Goal: Information Seeking & Learning: Learn about a topic

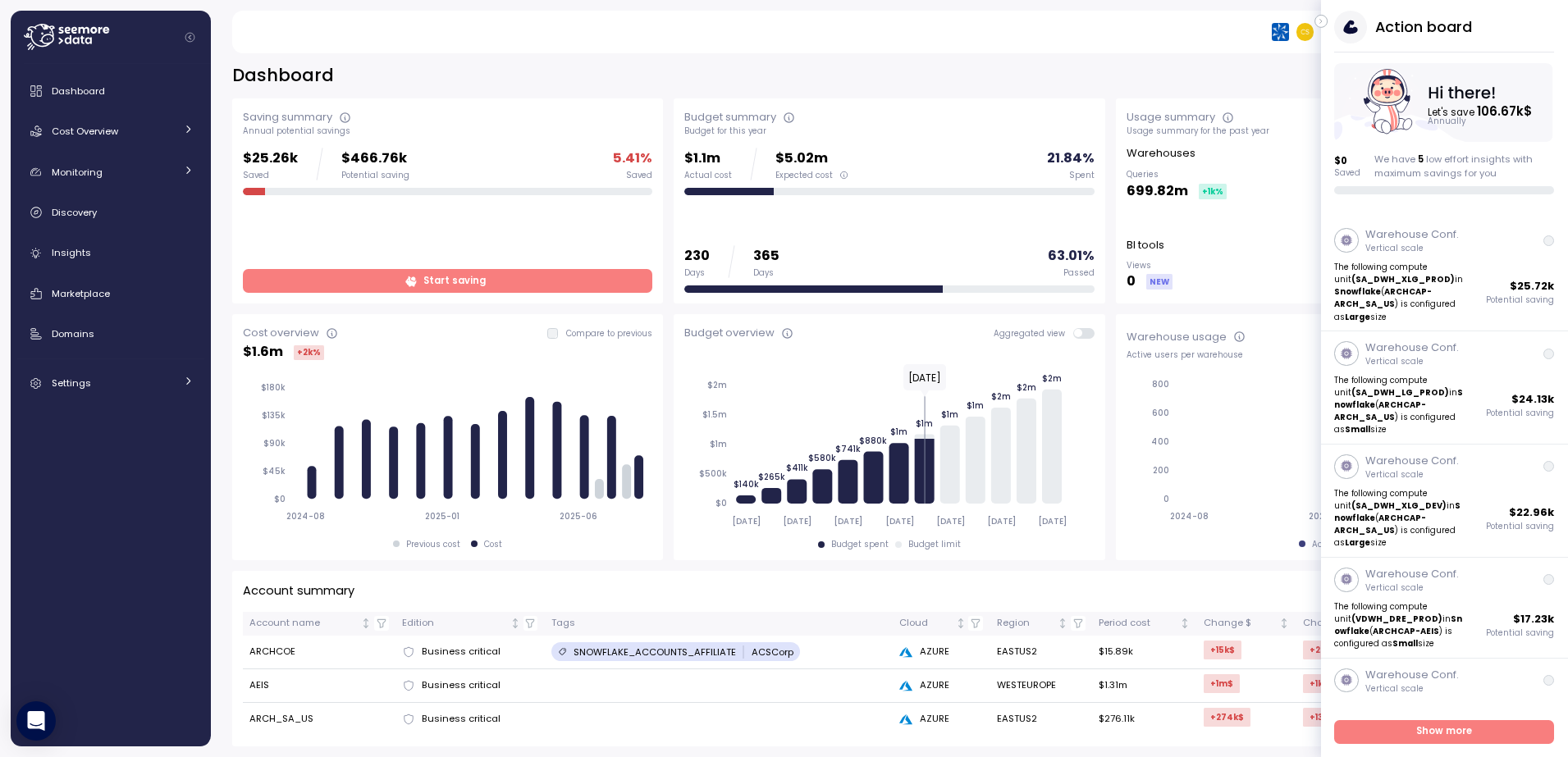
click at [1322, 22] on icon "button" at bounding box center [1321, 21] width 7 height 19
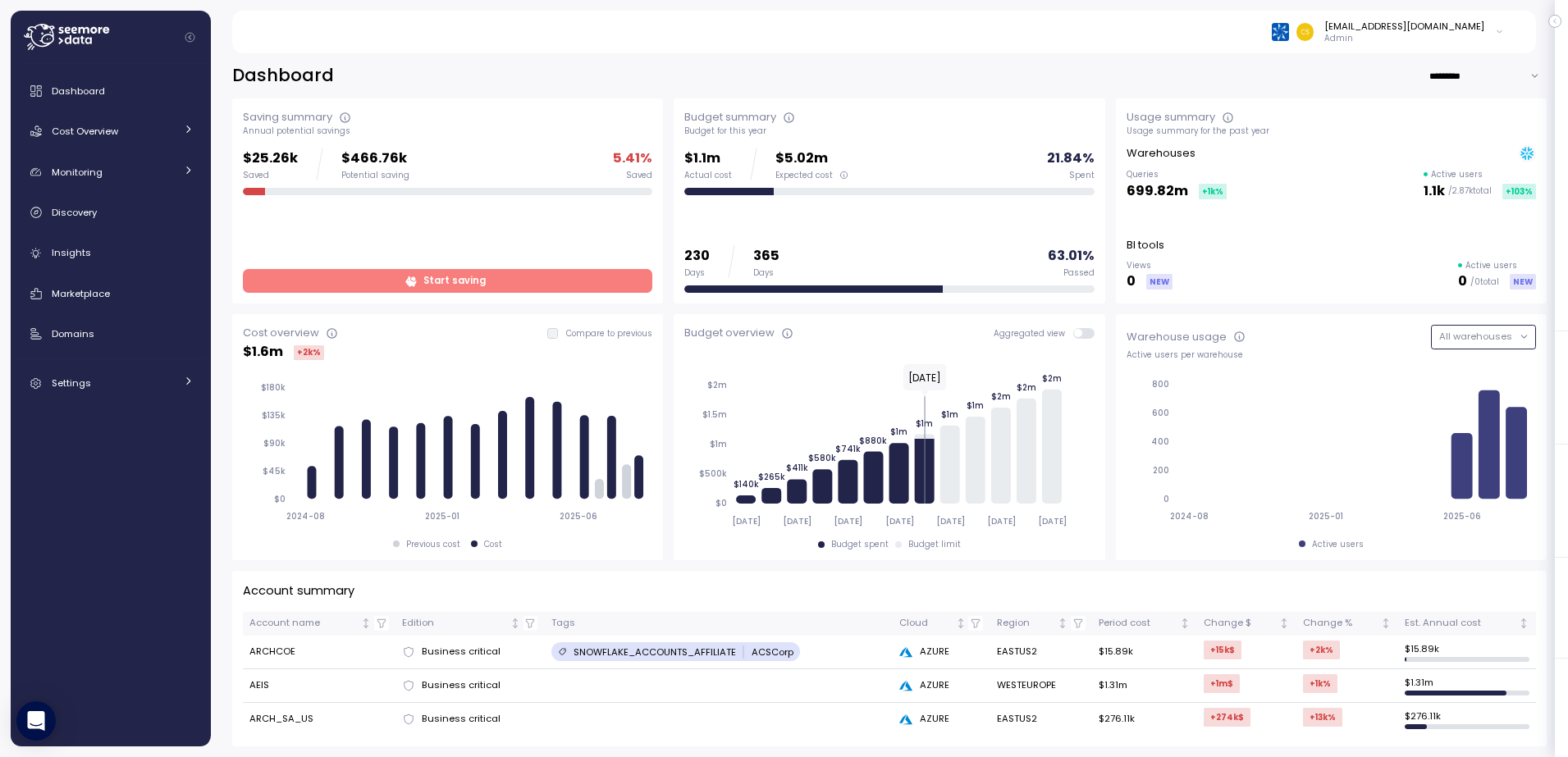
click at [1510, 337] on button "All warehouses" at bounding box center [1483, 336] width 105 height 24
click at [1467, 368] on div "Snowflake" at bounding box center [1473, 370] width 95 height 22
click at [1521, 74] on input "*********" at bounding box center [1487, 76] width 118 height 24
click at [1411, 128] on span "Last 30 days" at bounding box center [1437, 132] width 61 height 15
type input "**********"
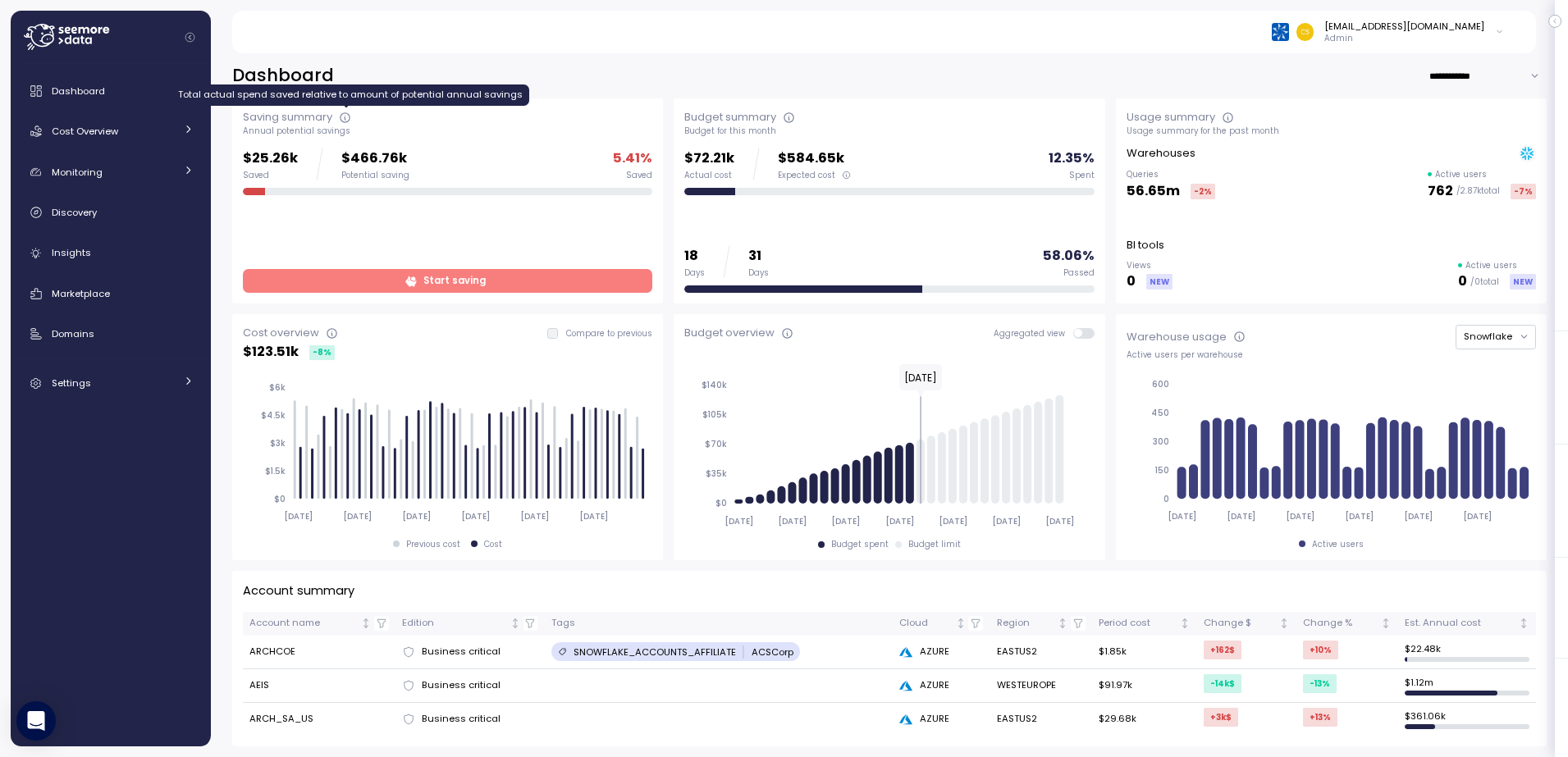
click at [348, 117] on icon at bounding box center [346, 118] width 13 height 13
click at [253, 192] on div at bounding box center [254, 192] width 22 height 8
click at [270, 141] on div "Saving summary Annual potential savings $25.26k Saved $466.76k Potential saving…" at bounding box center [447, 201] width 409 height 183
click at [1082, 333] on span at bounding box center [1088, 334] width 13 height 11
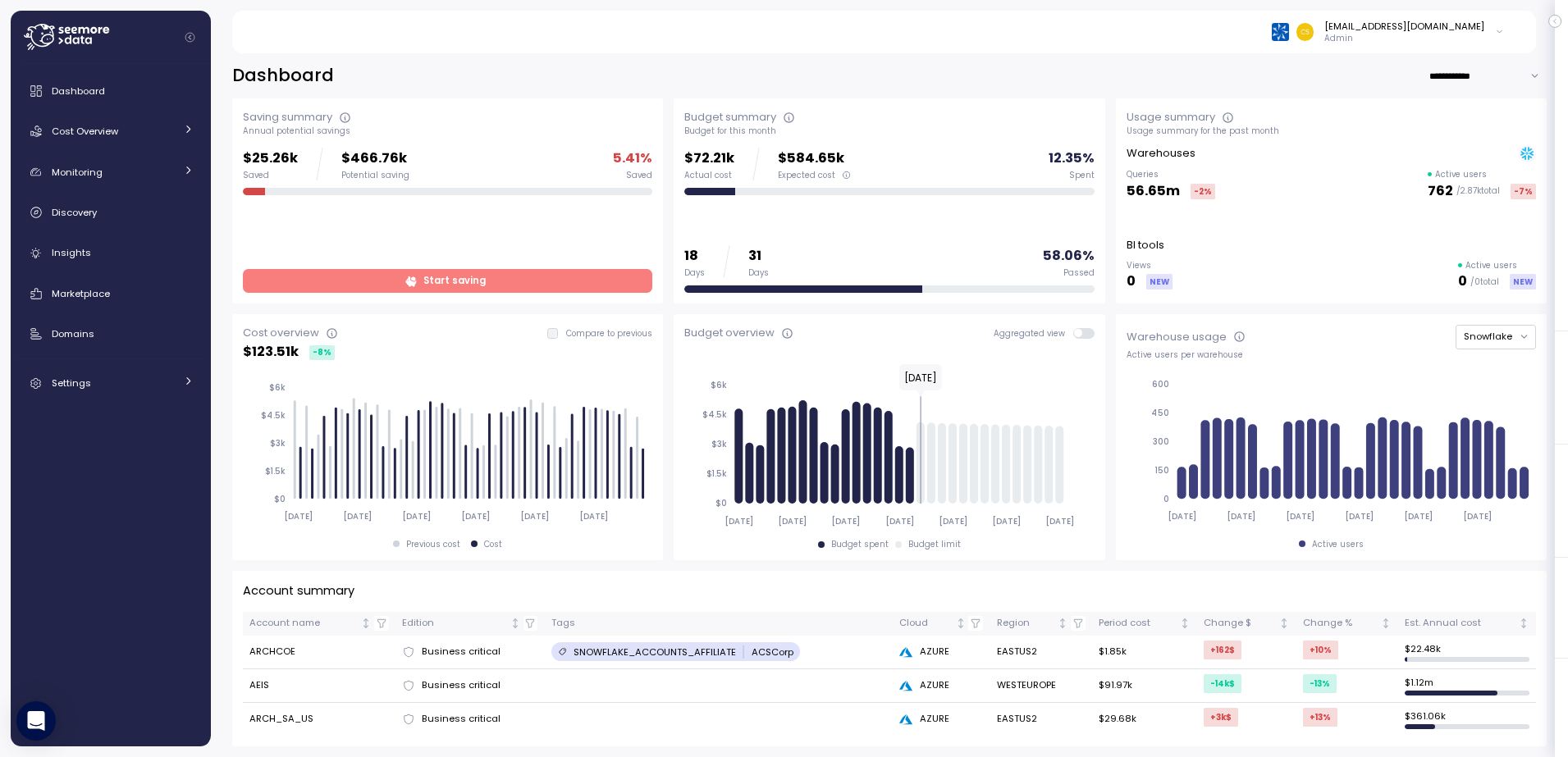
click at [1082, 331] on span at bounding box center [1088, 334] width 13 height 11
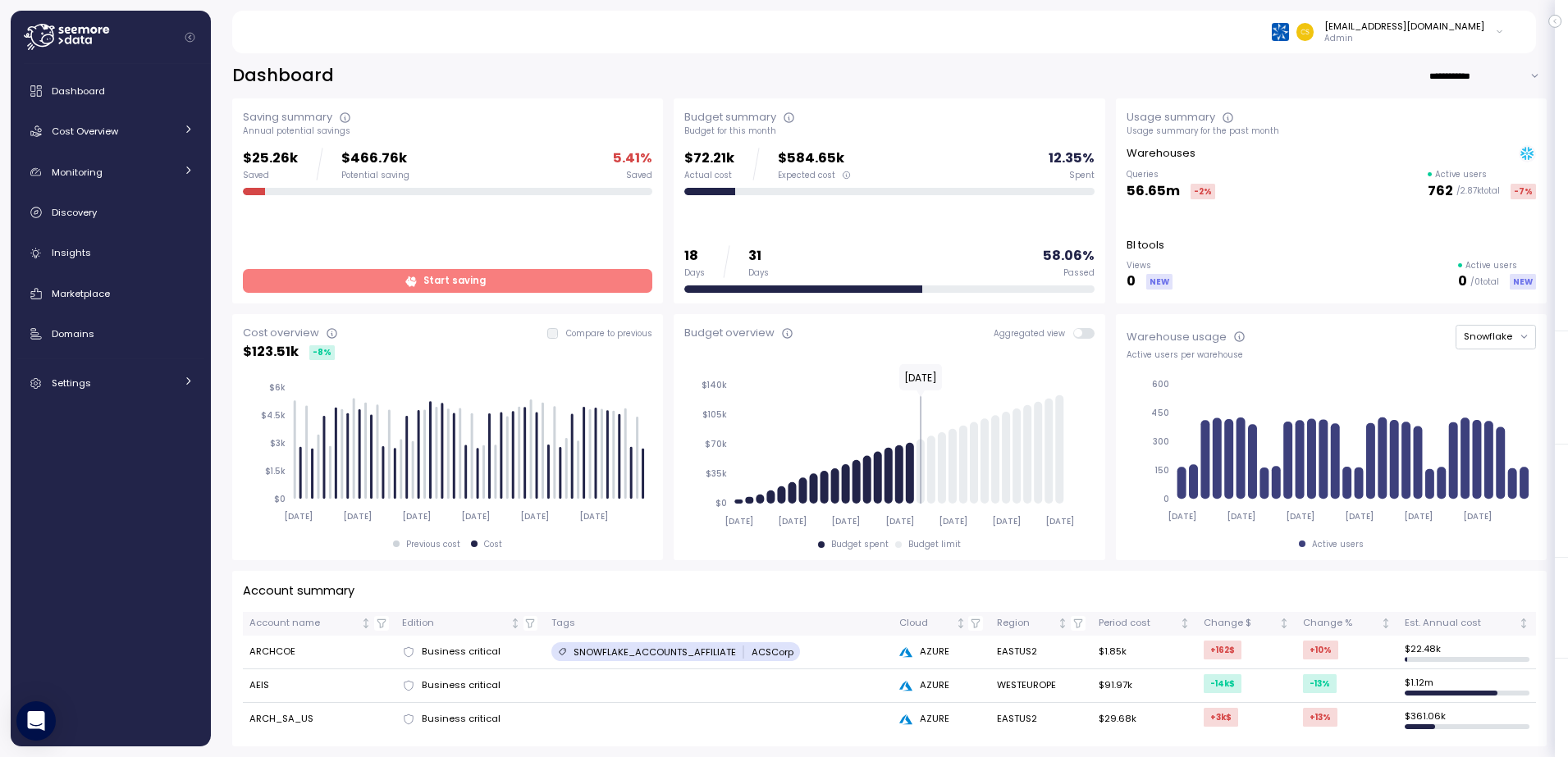
click at [1082, 331] on span at bounding box center [1088, 334] width 13 height 11
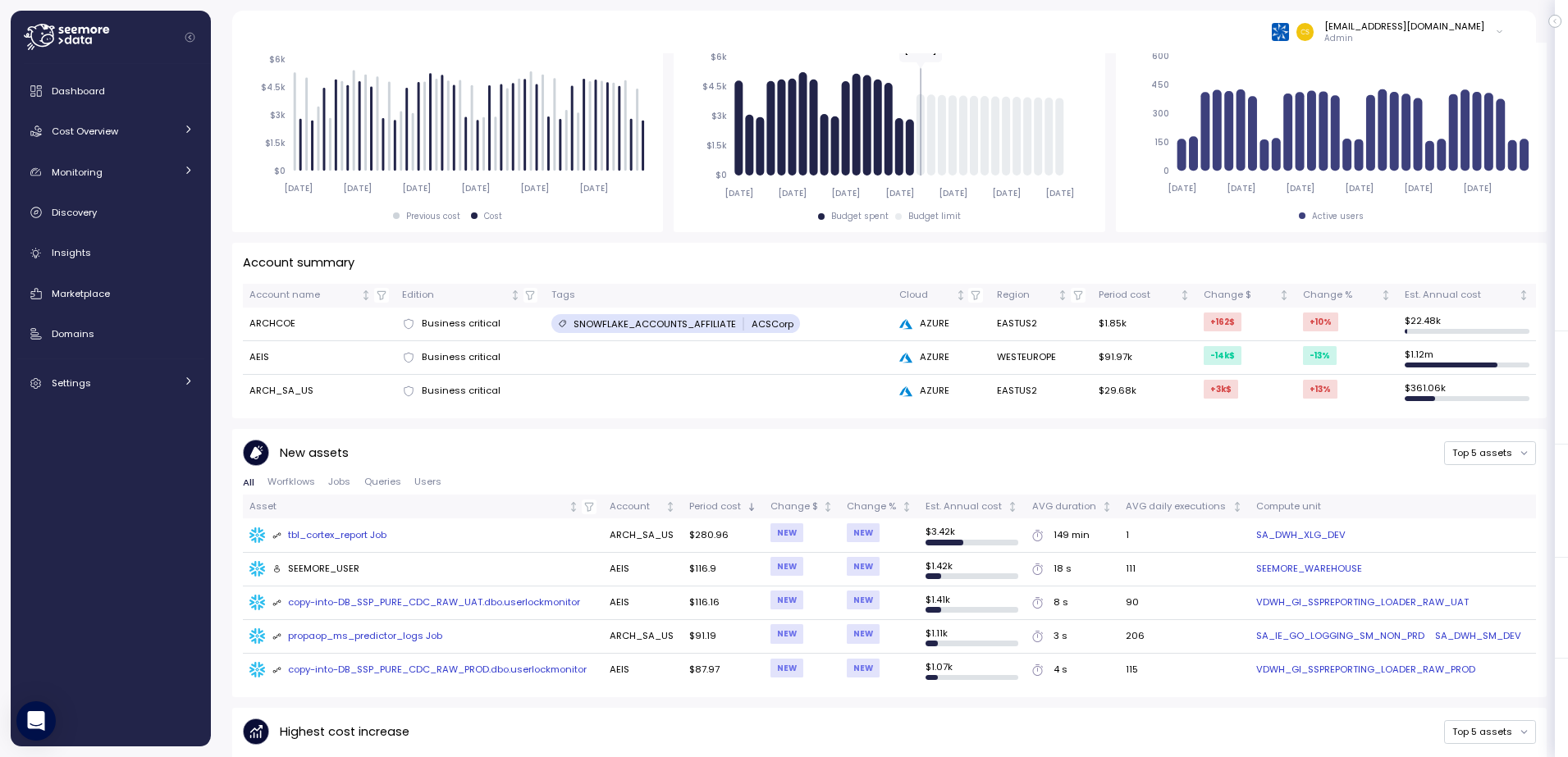
scroll to position [492, 0]
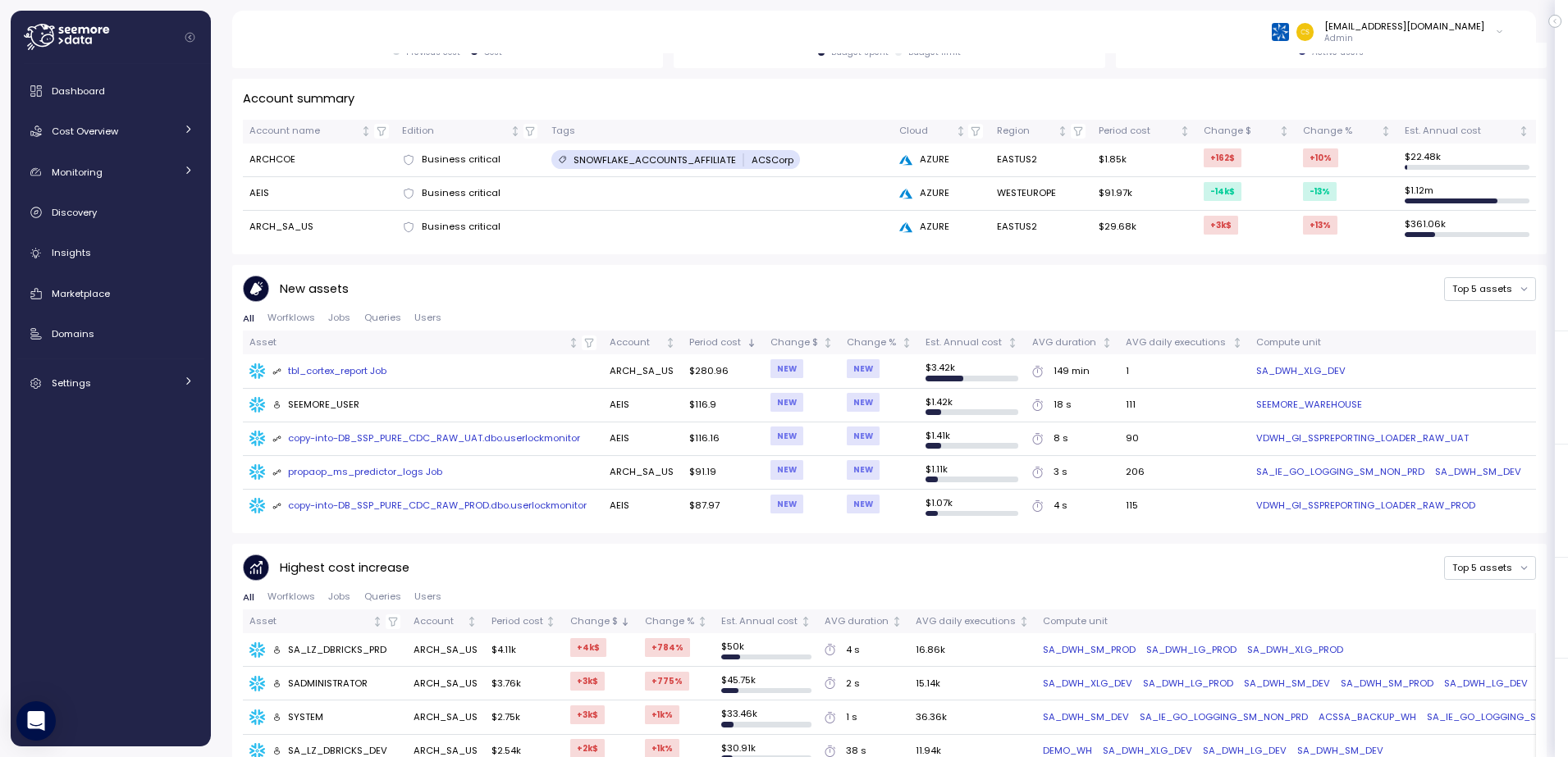
click at [362, 370] on div "tbl_cortex_report Job" at bounding box center [329, 371] width 115 height 15
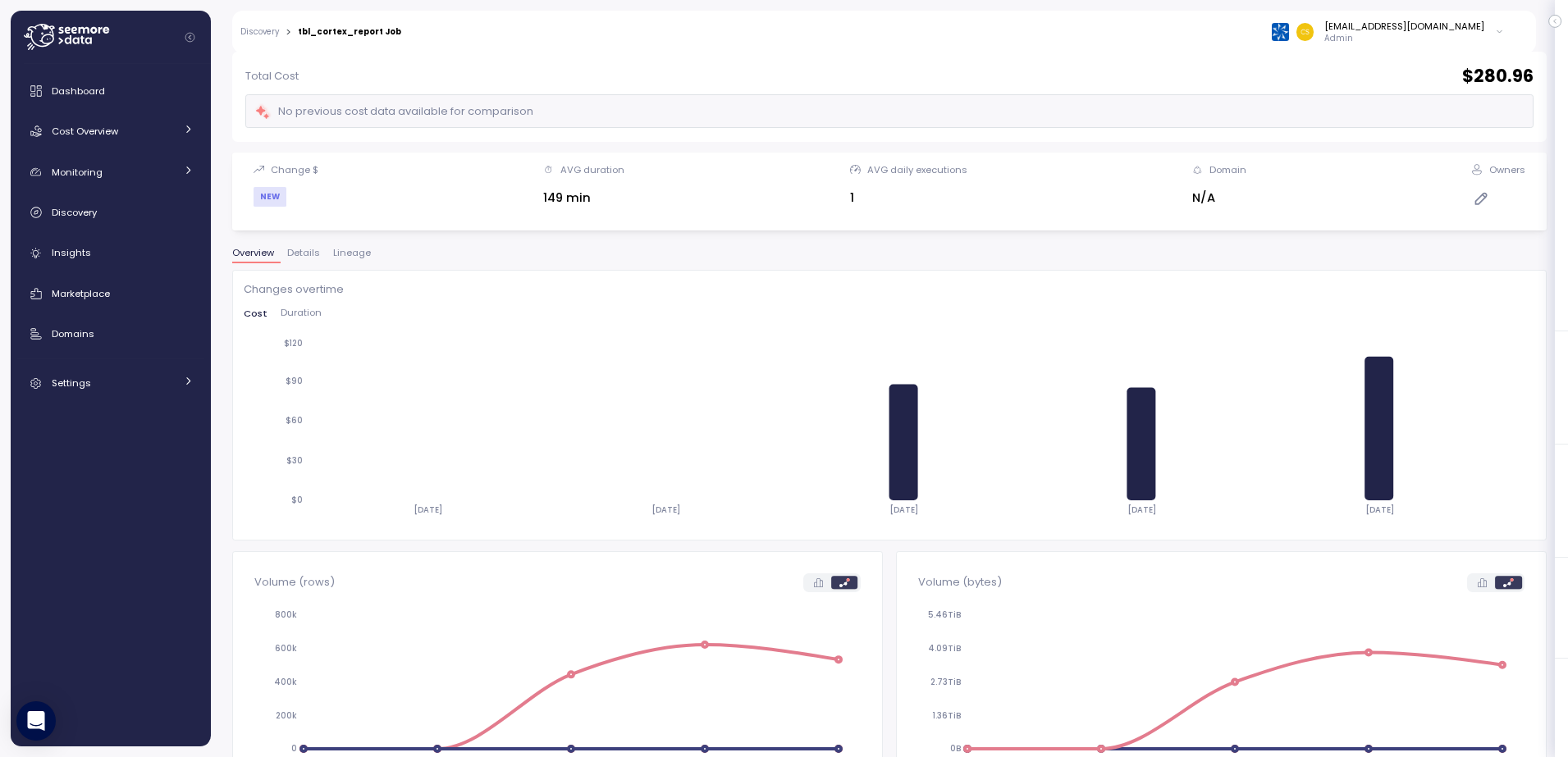
scroll to position [164, 0]
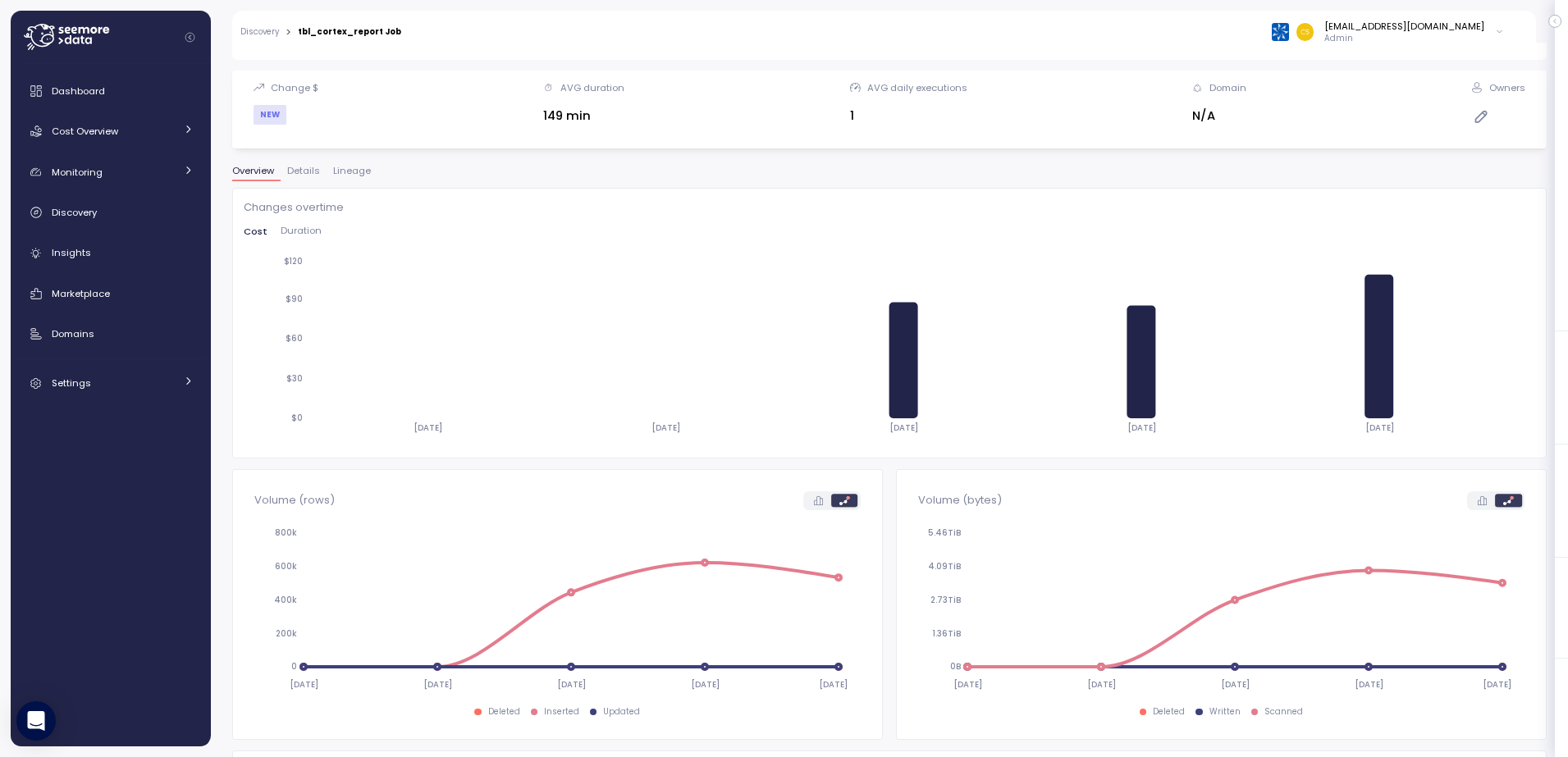
click at [306, 169] on span "Details" at bounding box center [304, 171] width 33 height 9
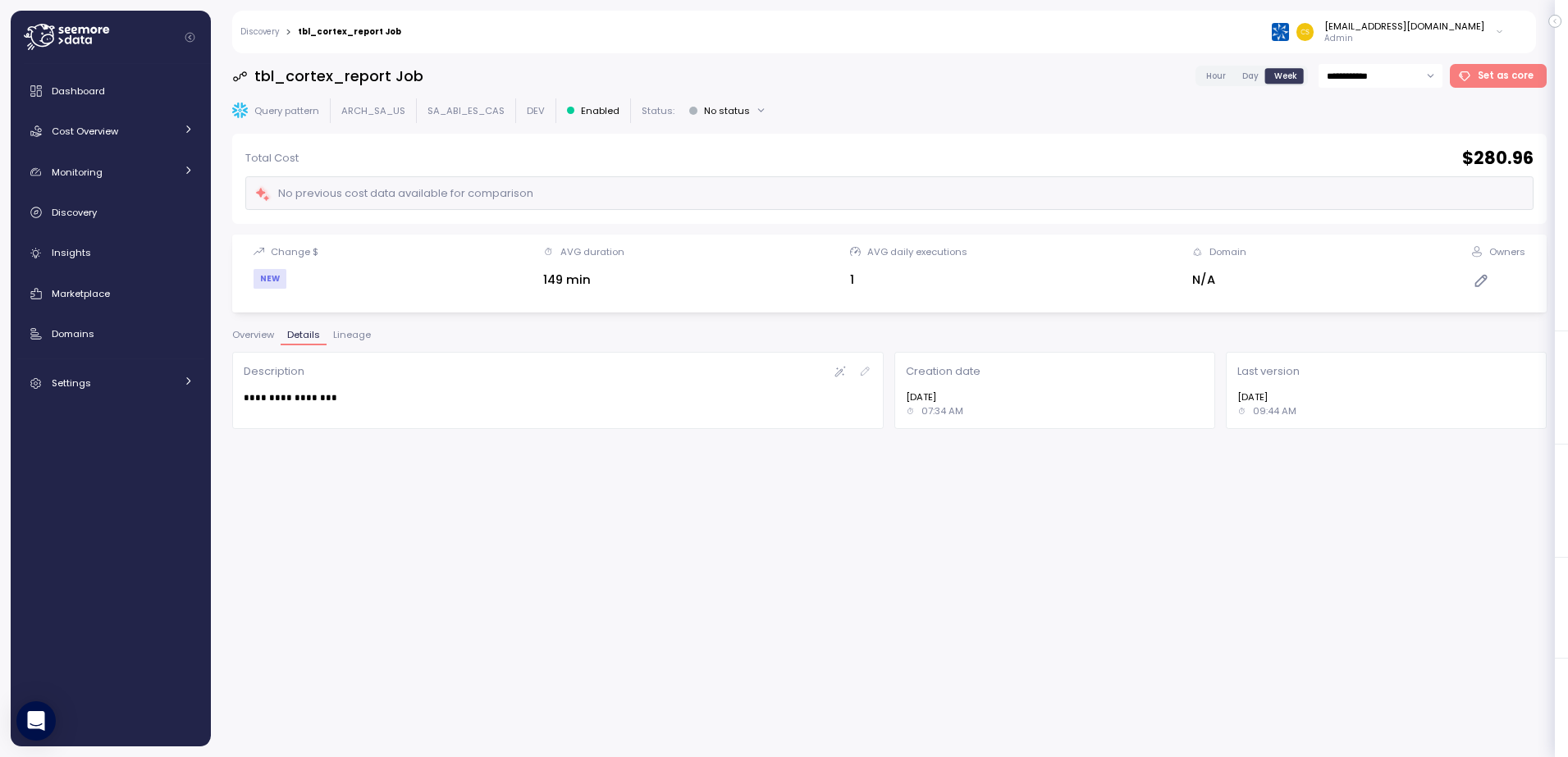
click at [355, 335] on span "Lineage" at bounding box center [351, 335] width 38 height 9
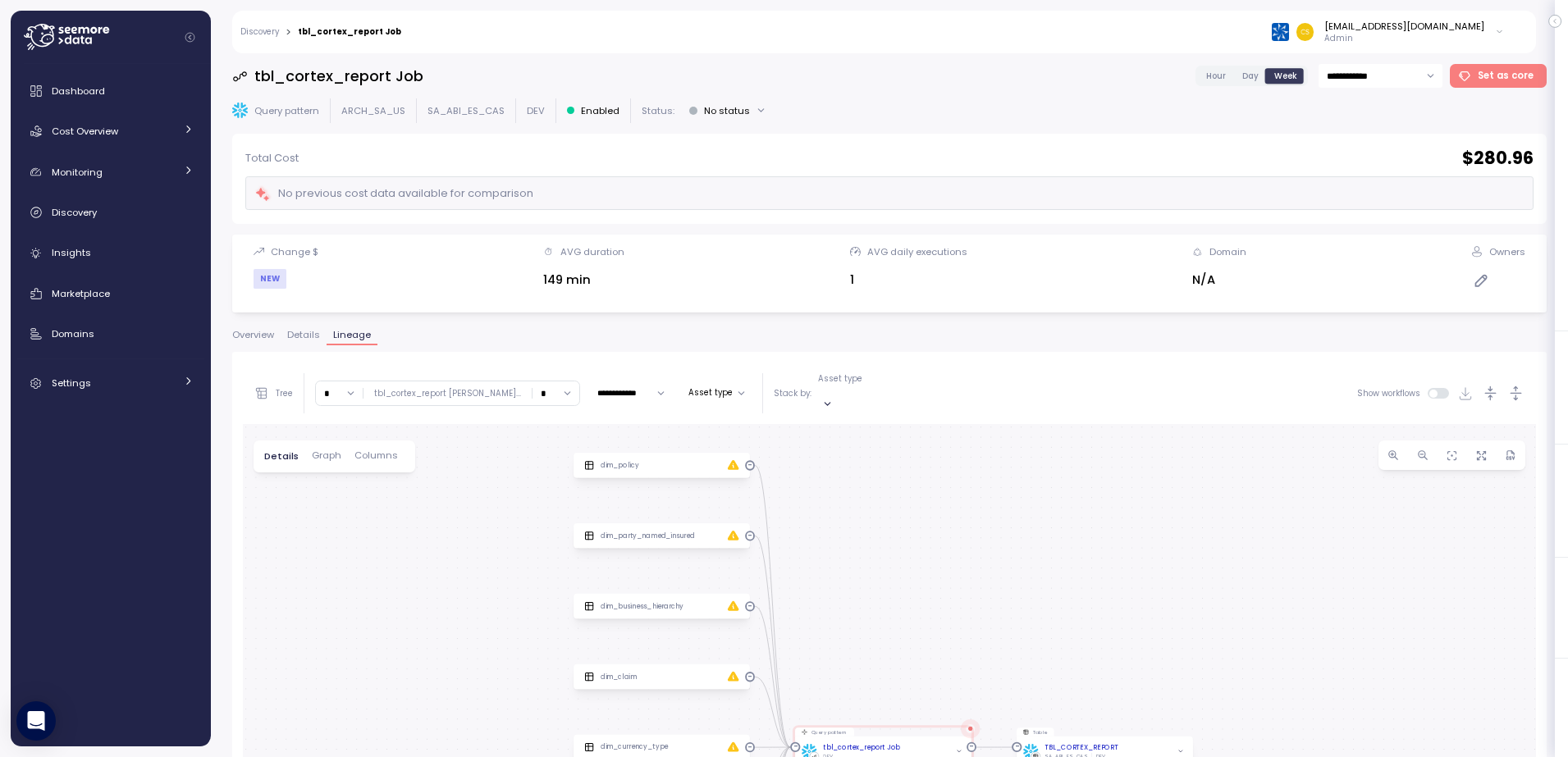
scroll to position [309, 0]
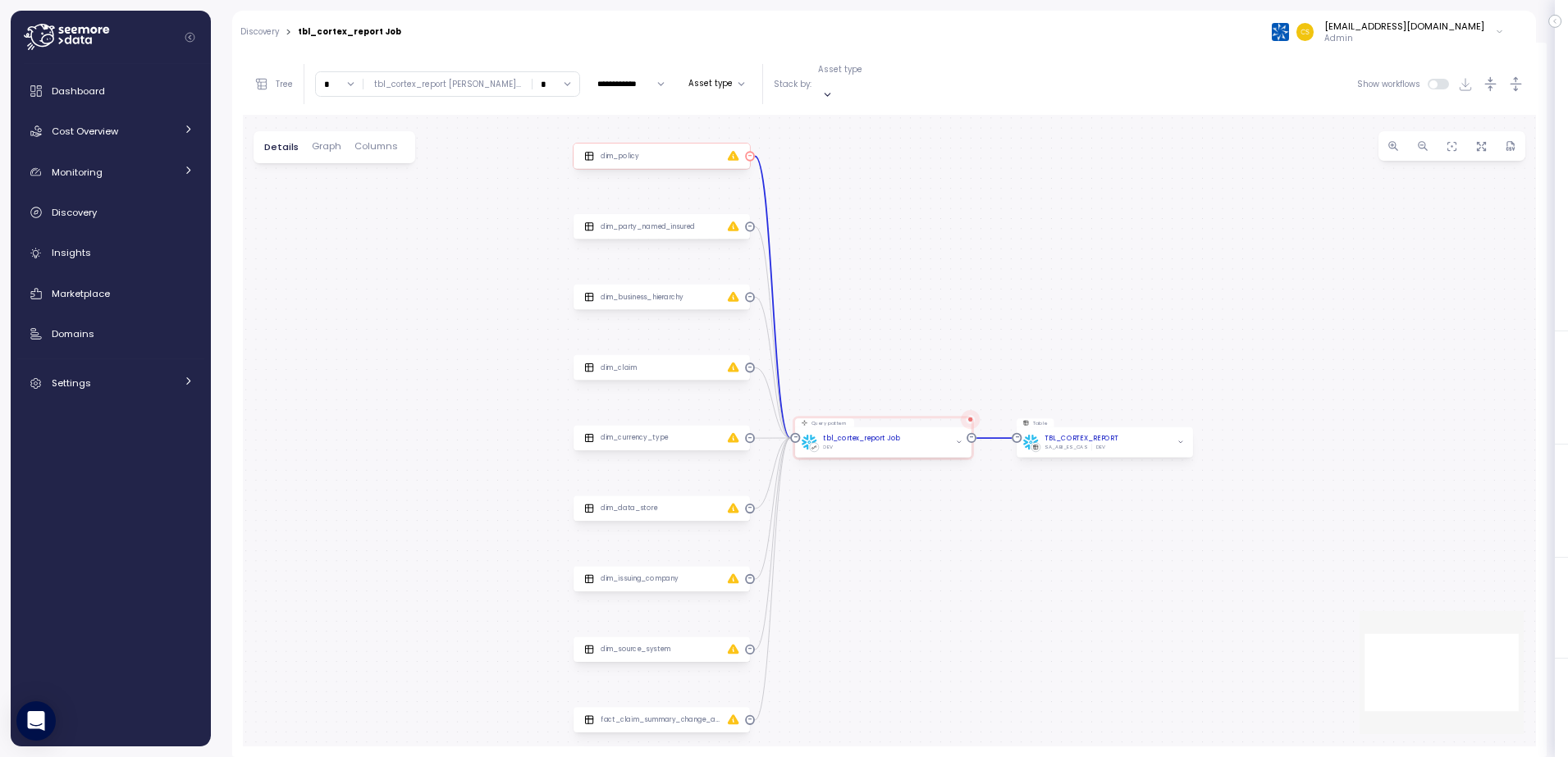
click at [749, 153] on div at bounding box center [748, 156] width 6 height 6
click at [748, 215] on div "dim_party_named_insured" at bounding box center [661, 227] width 176 height 26
click at [749, 153] on div at bounding box center [748, 156] width 6 height 6
click at [623, 152] on div "dim_policy" at bounding box center [620, 157] width 39 height 10
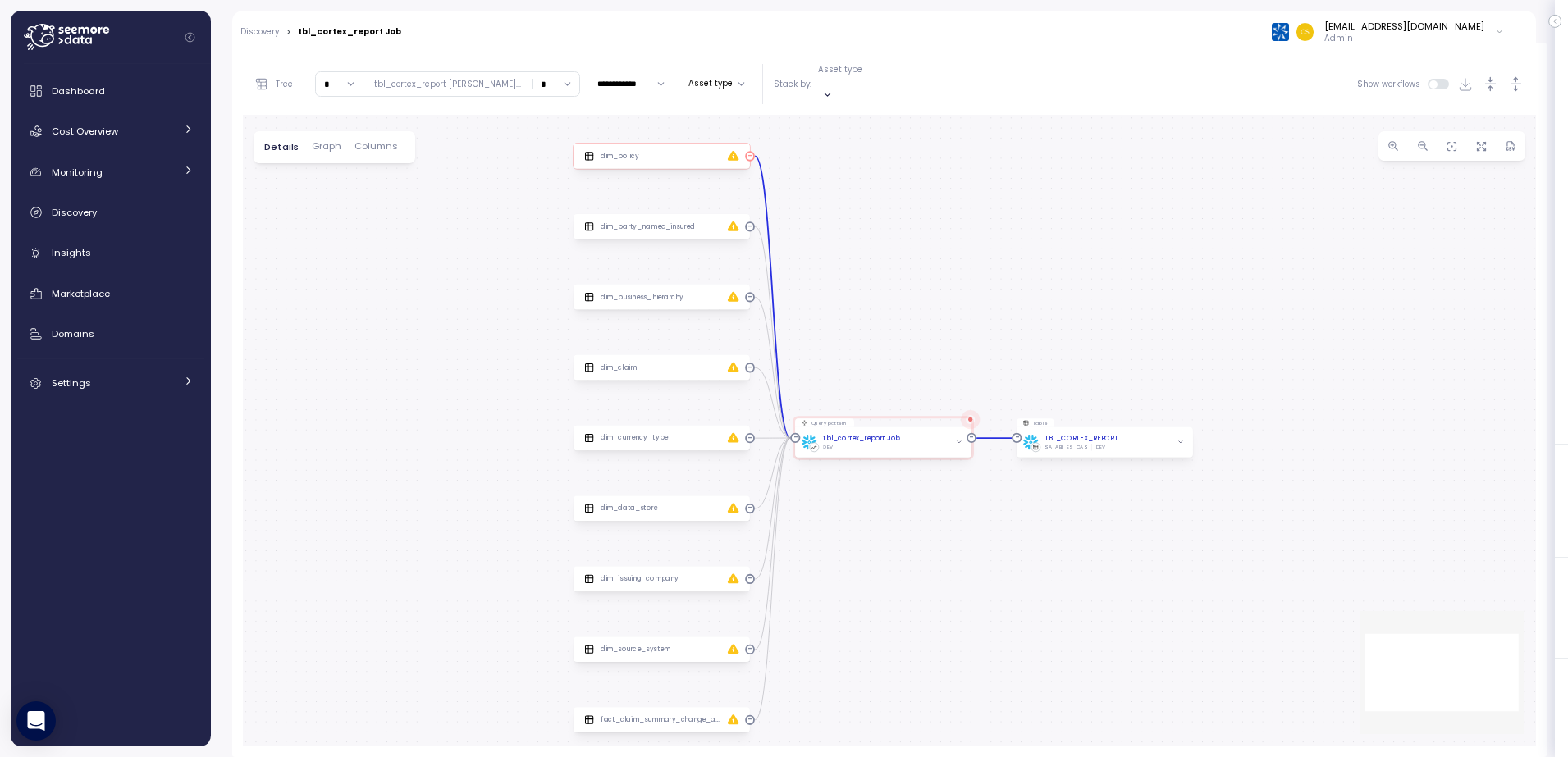
click at [623, 152] on div "dim_policy" at bounding box center [620, 157] width 39 height 10
click at [589, 152] on icon at bounding box center [589, 156] width 0 height 7
click at [674, 150] on div "dim_policy" at bounding box center [662, 156] width 163 height 12
click at [368, 142] on span "Columns" at bounding box center [376, 147] width 43 height 9
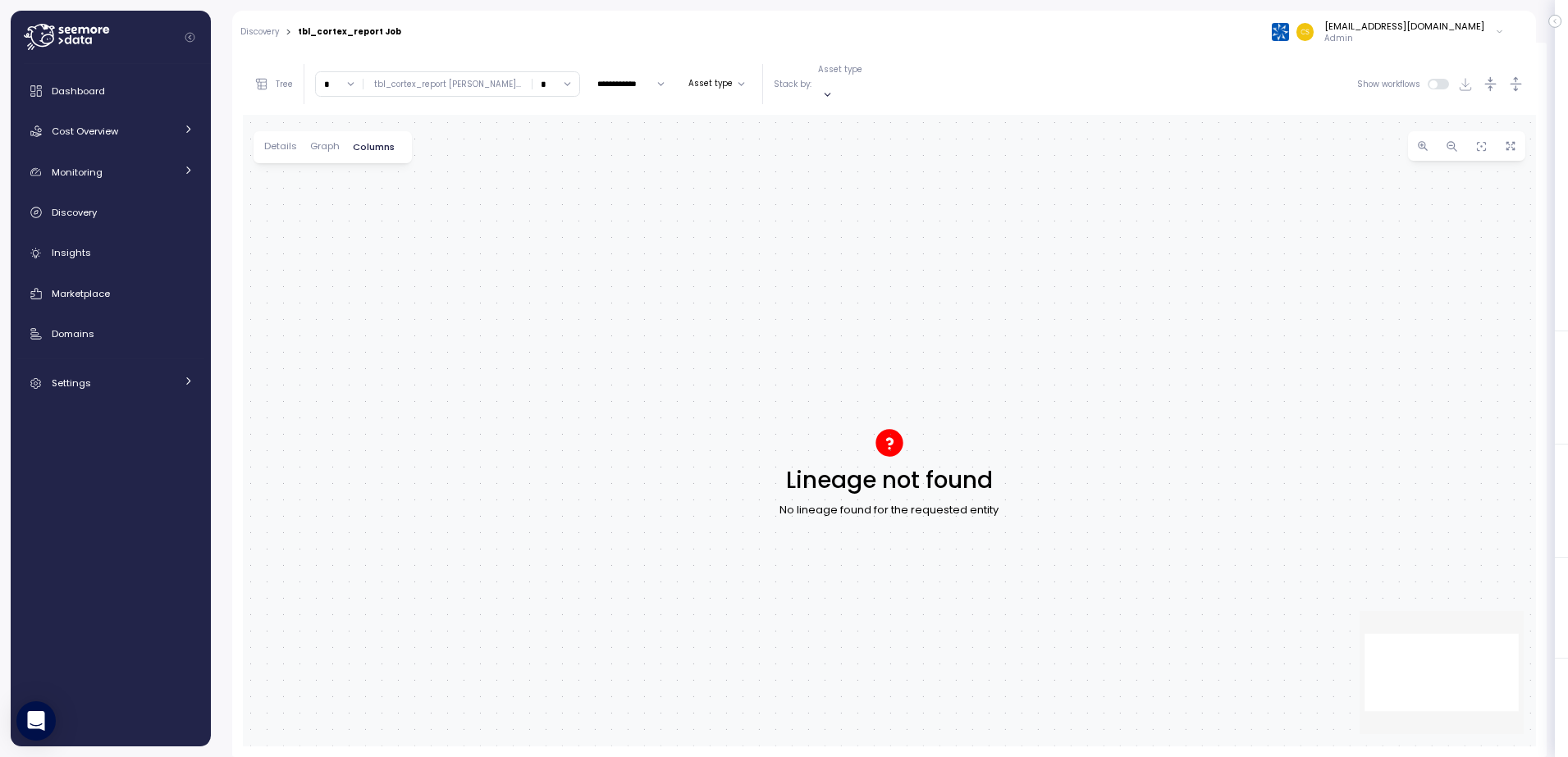
click at [325, 142] on span "Graph" at bounding box center [325, 147] width 29 height 9
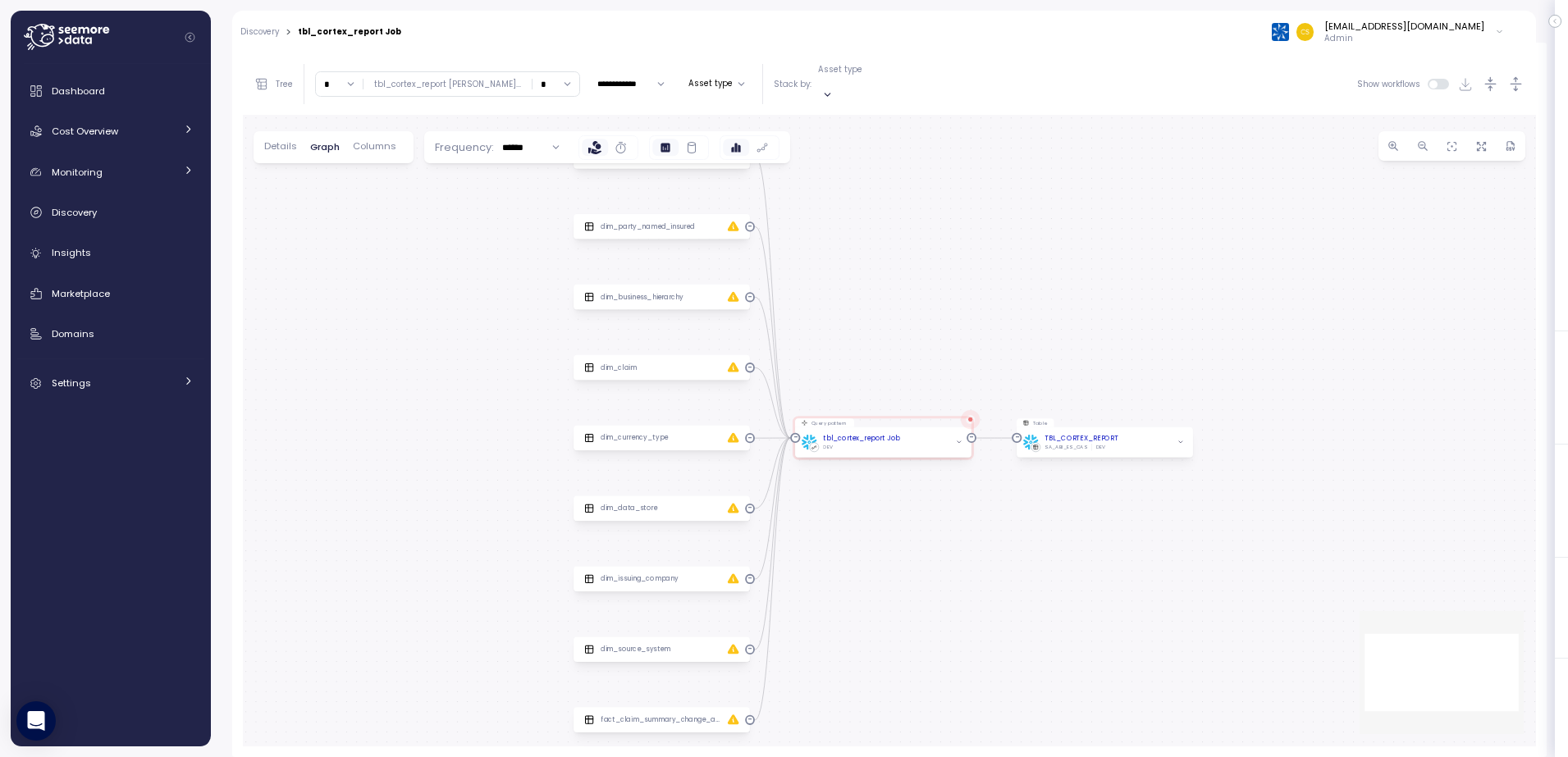
click at [269, 142] on span "Details" at bounding box center [281, 147] width 33 height 9
click at [1077, 433] on div "TBL_CORTEX_REPORT" at bounding box center [1081, 438] width 74 height 10
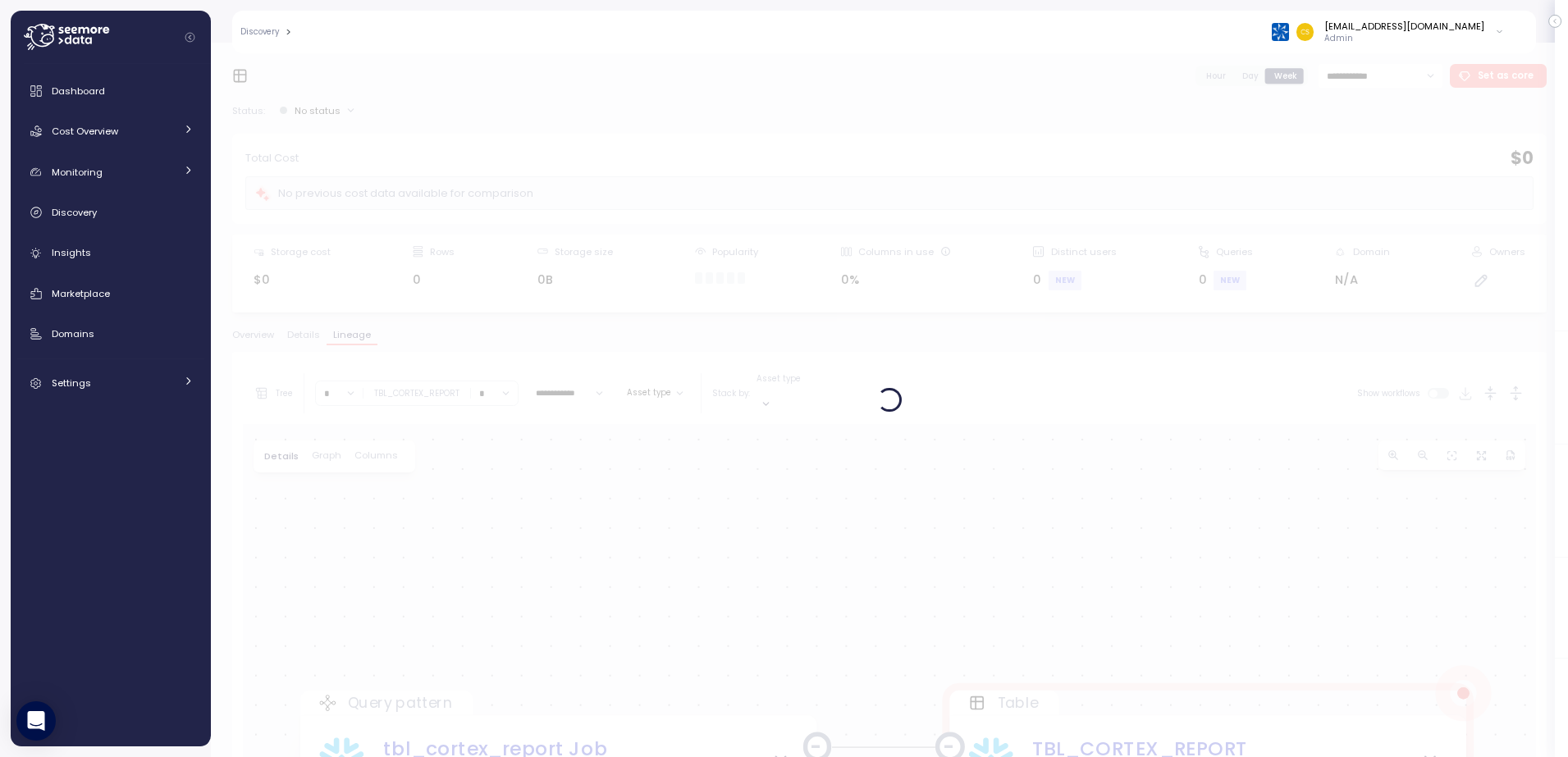
scroll to position [309, 0]
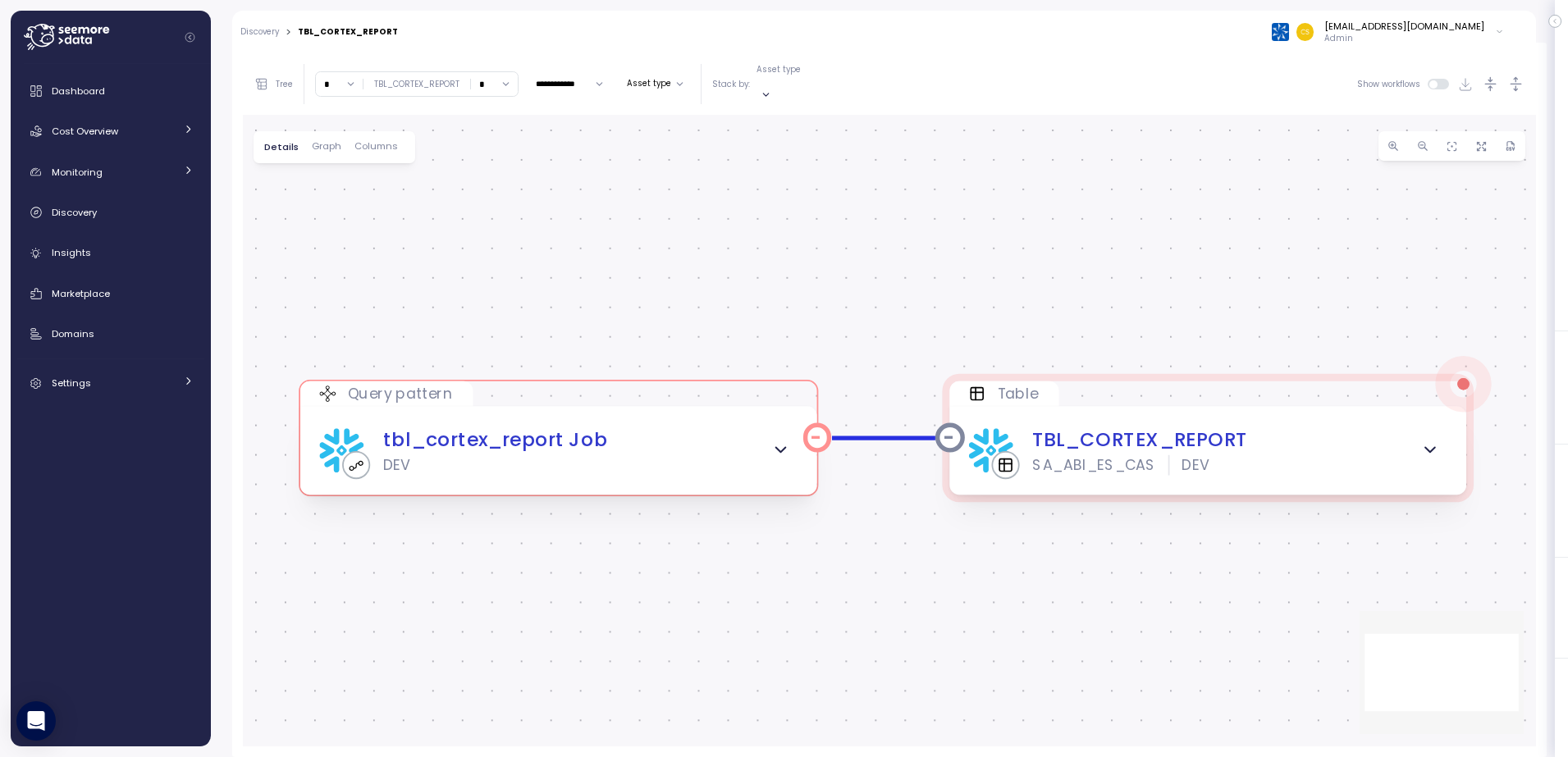
click at [763, 437] on div "tbl_cortex_report Job DEV" at bounding box center [558, 450] width 479 height 50
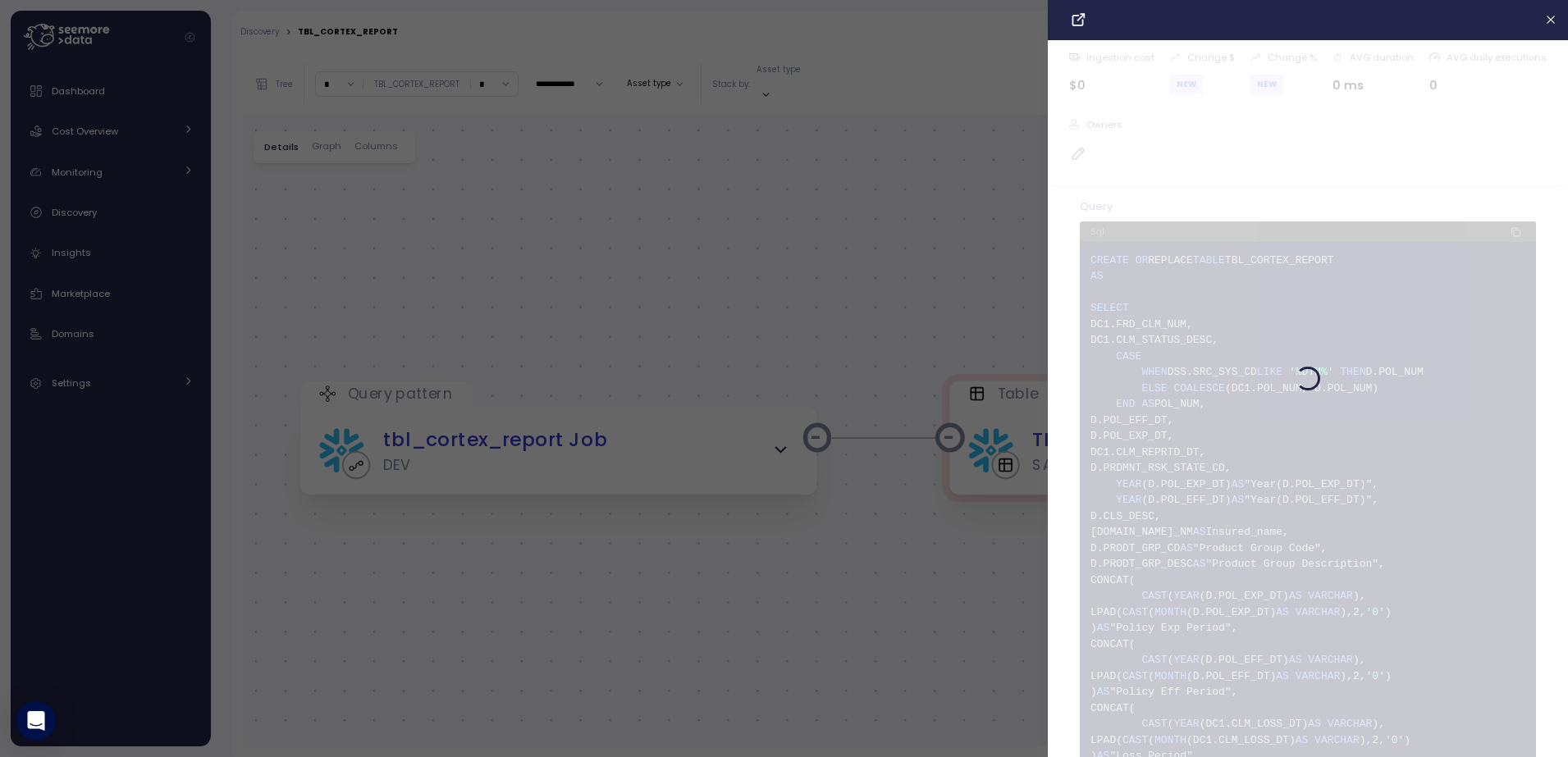
click at [782, 433] on div at bounding box center [784, 378] width 1568 height 757
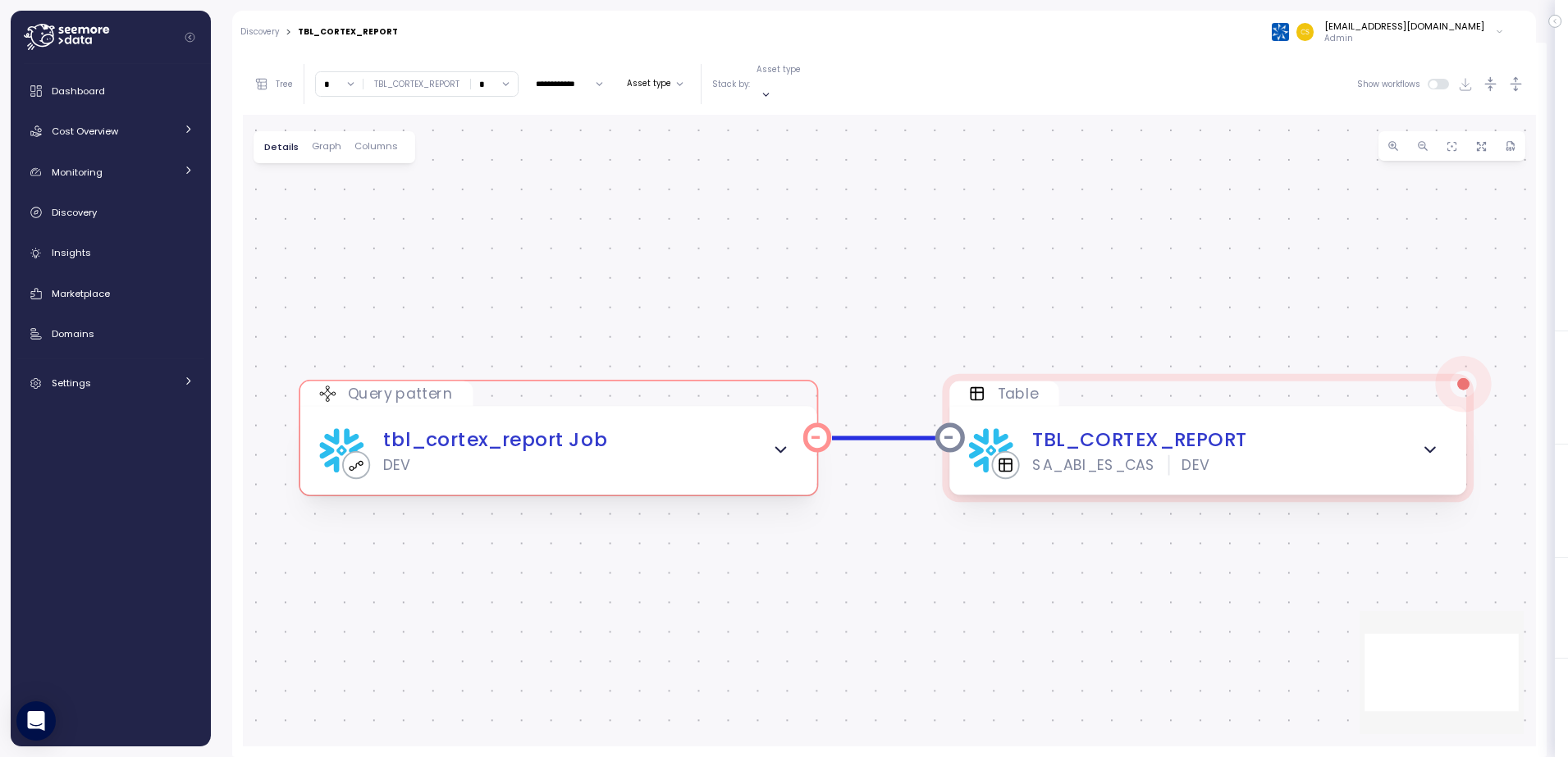
click at [780, 441] on icon "button" at bounding box center [780, 450] width 19 height 19
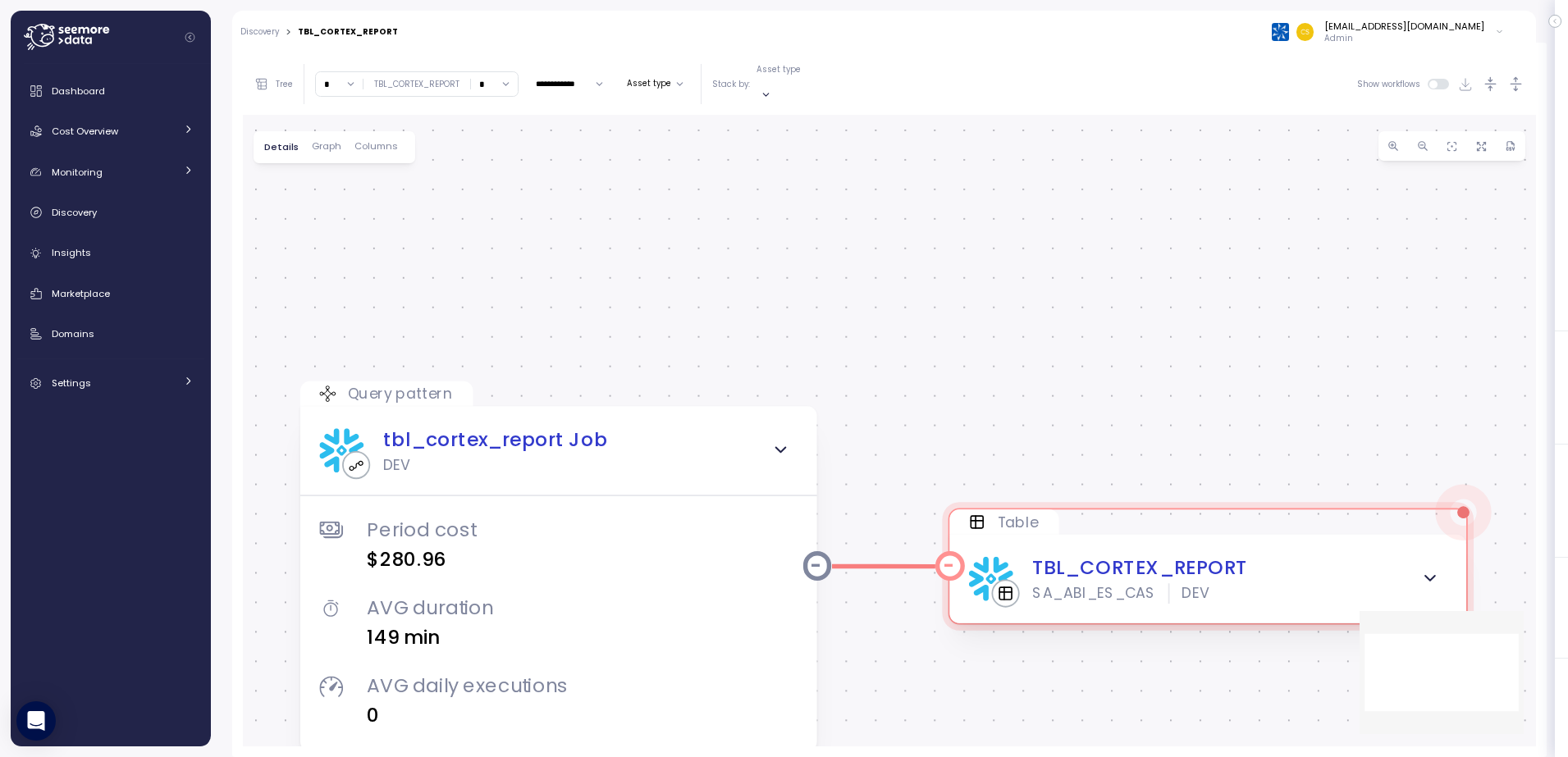
click at [1435, 569] on icon "button" at bounding box center [1430, 578] width 19 height 19
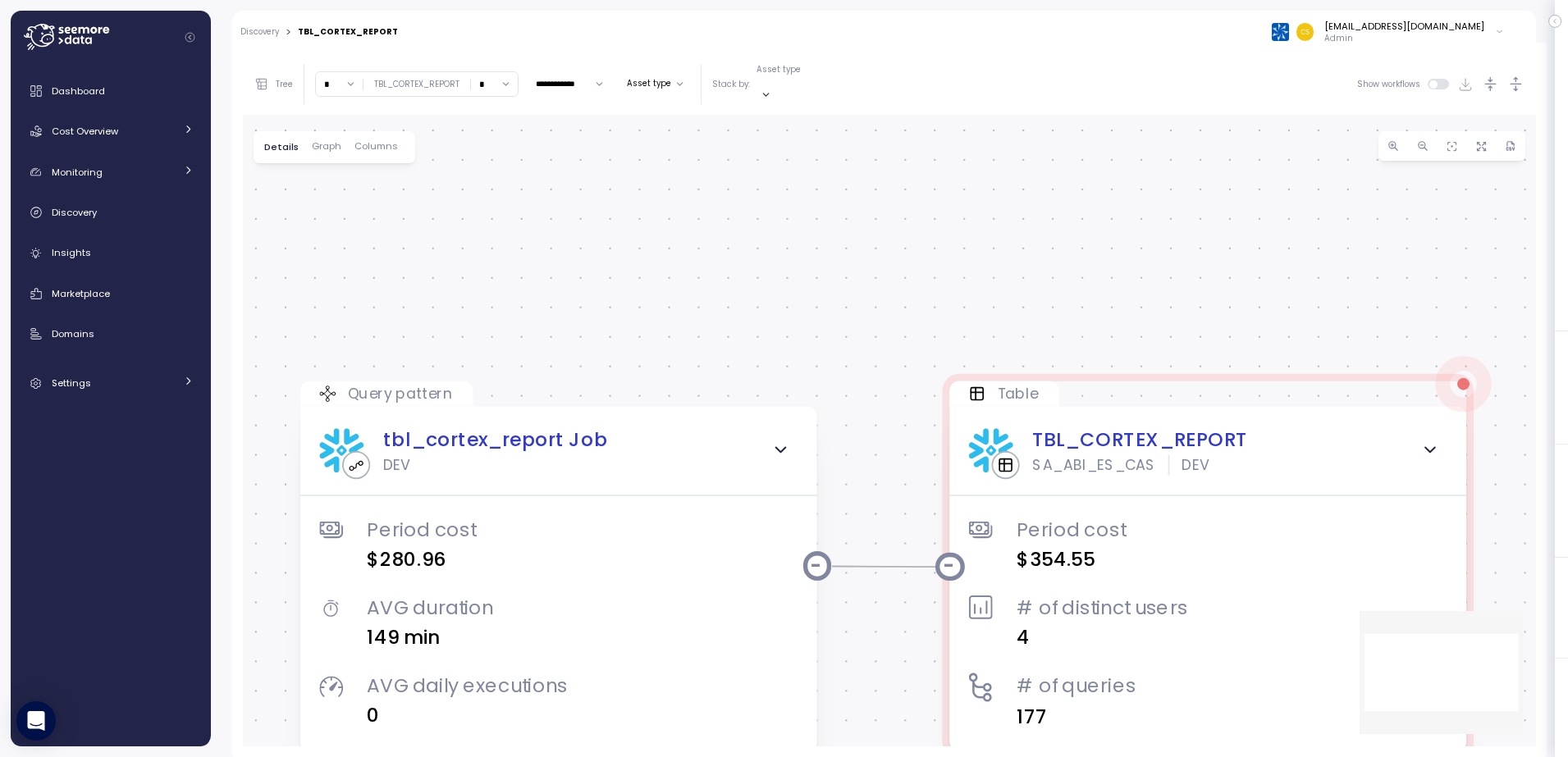
click at [21, 466] on div "Dashboard Cost Overview Compute Workloads Storage Cloud Services Clustering col…" at bounding box center [111, 404] width 187 height 661
click at [1464, 378] on div at bounding box center [1463, 383] width 12 height 12
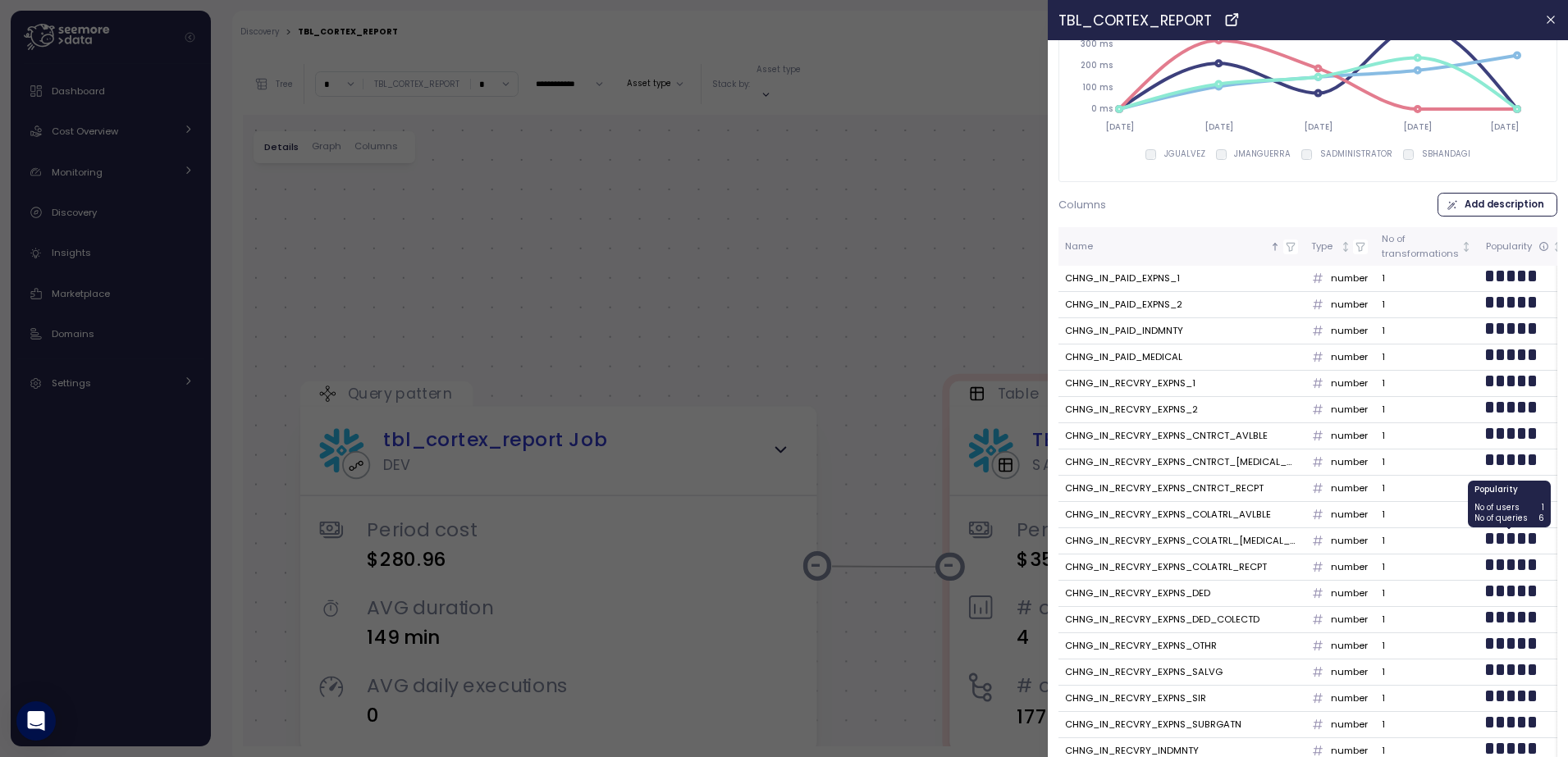
scroll to position [159, 0]
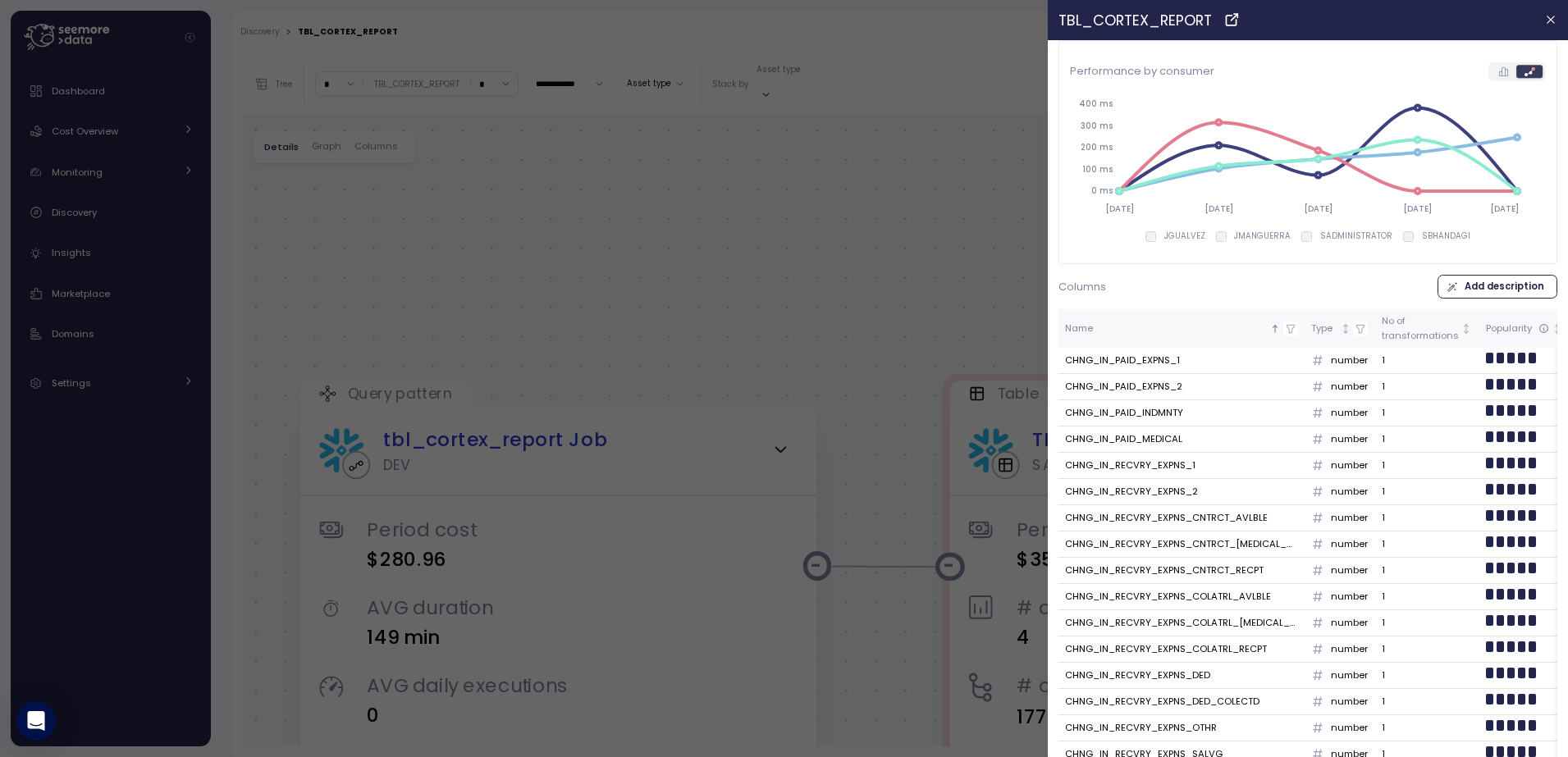
click at [20, 492] on div at bounding box center [784, 378] width 1568 height 757
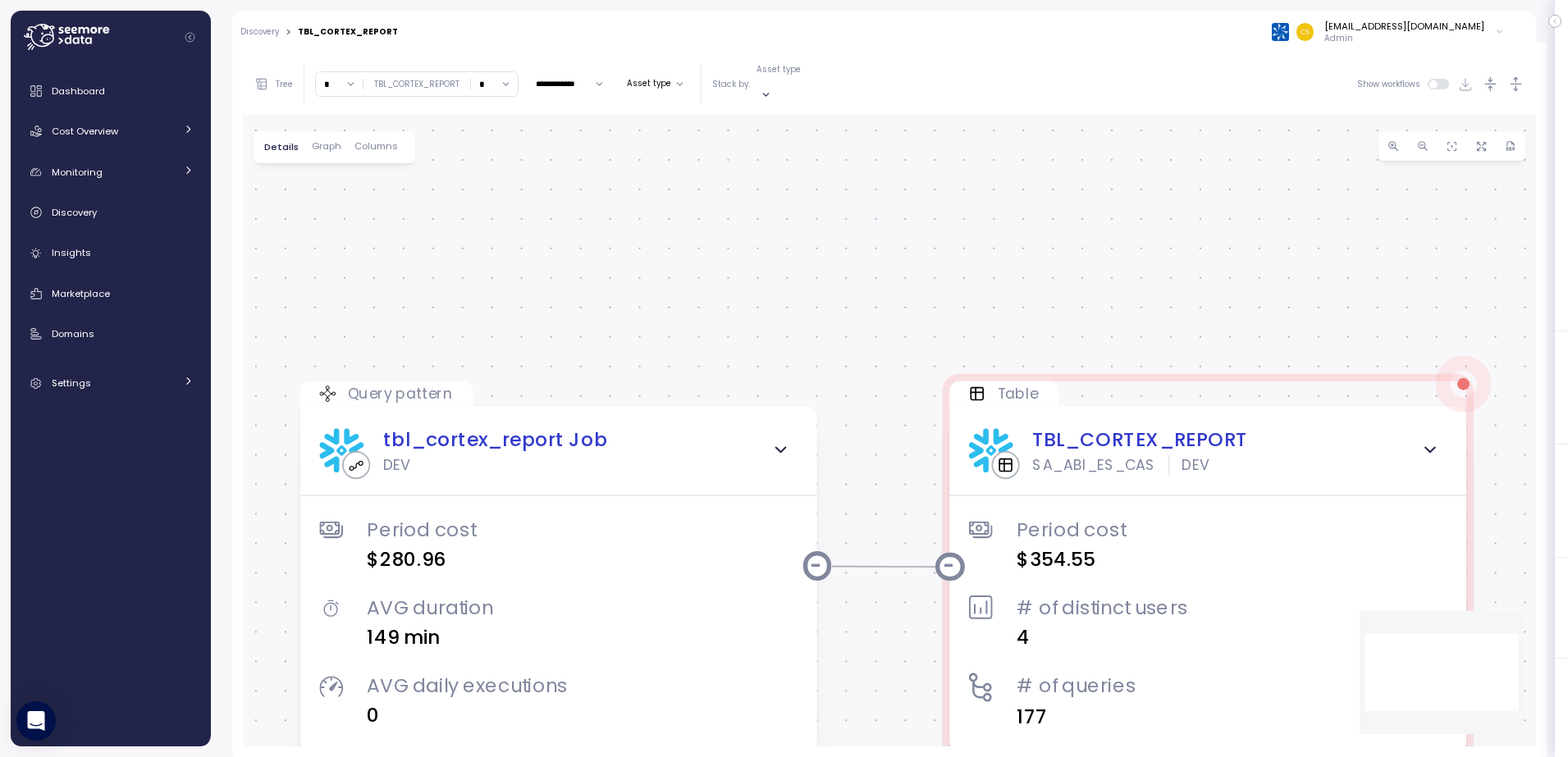
scroll to position [0, 0]
